Goal: Information Seeking & Learning: Learn about a topic

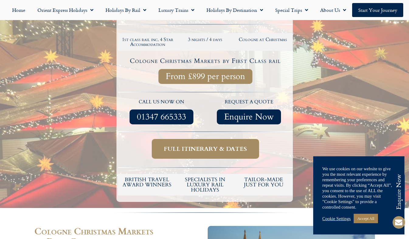
scroll to position [150, 0]
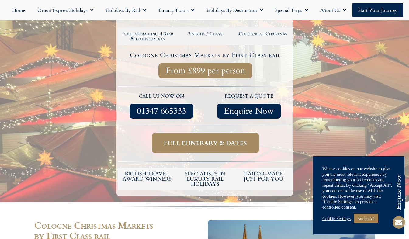
click at [184, 143] on span "Full itinerary & dates" at bounding box center [205, 143] width 83 height 8
click at [203, 142] on span "Full itinerary & dates" at bounding box center [205, 143] width 83 height 8
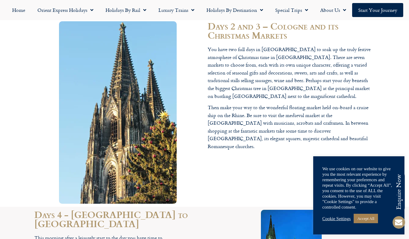
scroll to position [692, 0]
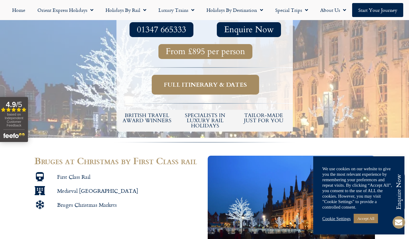
scroll to position [199, 0]
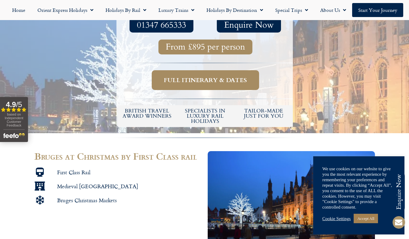
click at [179, 82] on span "Full itinerary & dates" at bounding box center [205, 80] width 83 height 8
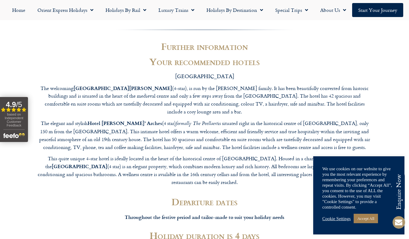
scroll to position [1050, 0]
